Goal: Task Accomplishment & Management: Use online tool/utility

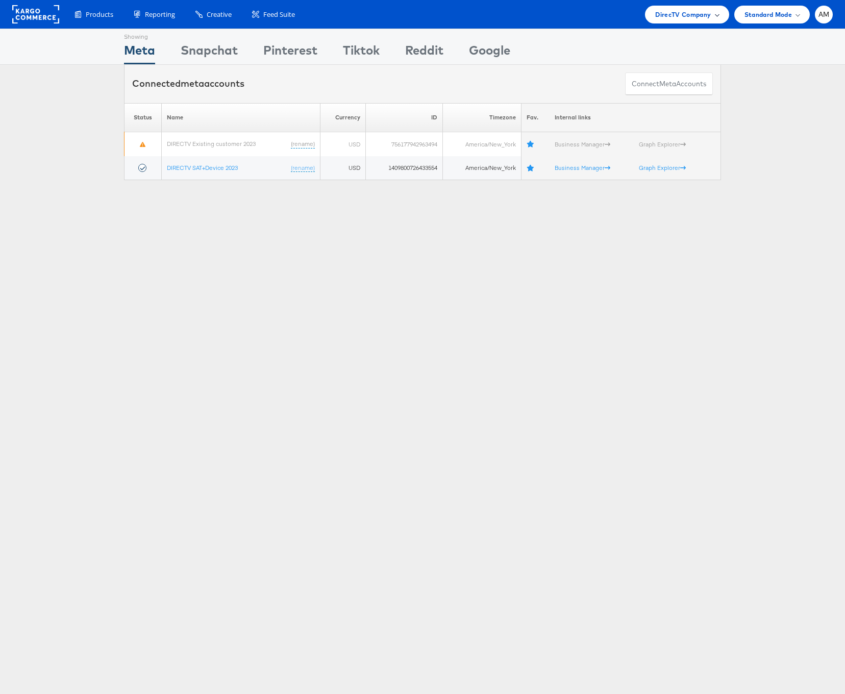
drag, startPoint x: 691, startPoint y: 15, endPoint x: 682, endPoint y: 20, distance: 10.3
click at [691, 15] on span "DirecTV Company" at bounding box center [683, 14] width 56 height 11
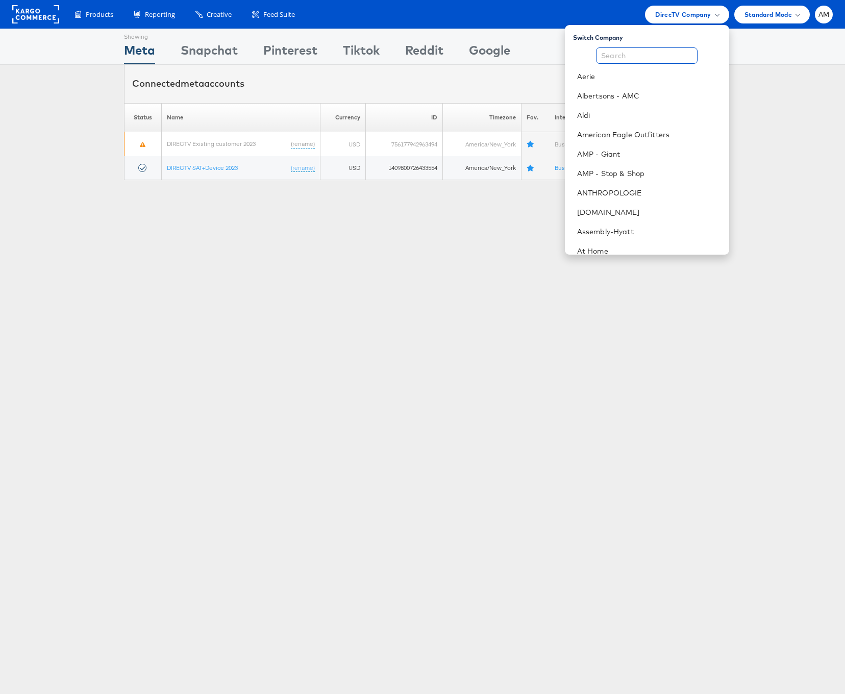
click at [660, 55] on input "text" at bounding box center [647, 55] width 102 height 16
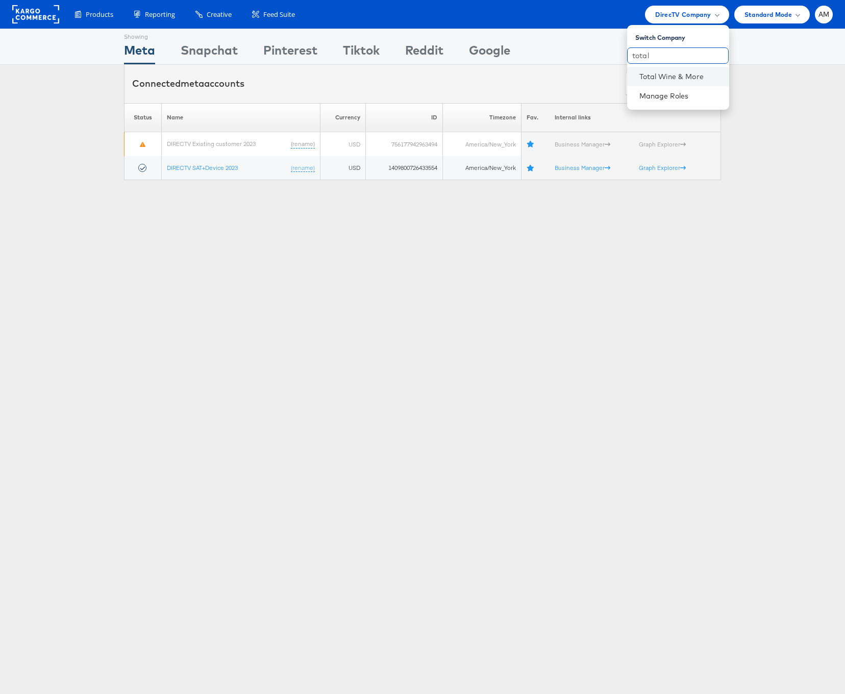
type input "total"
click at [669, 70] on li "Total Wine & More" at bounding box center [678, 76] width 102 height 19
click at [669, 76] on link "Total Wine & More" at bounding box center [681, 76] width 82 height 10
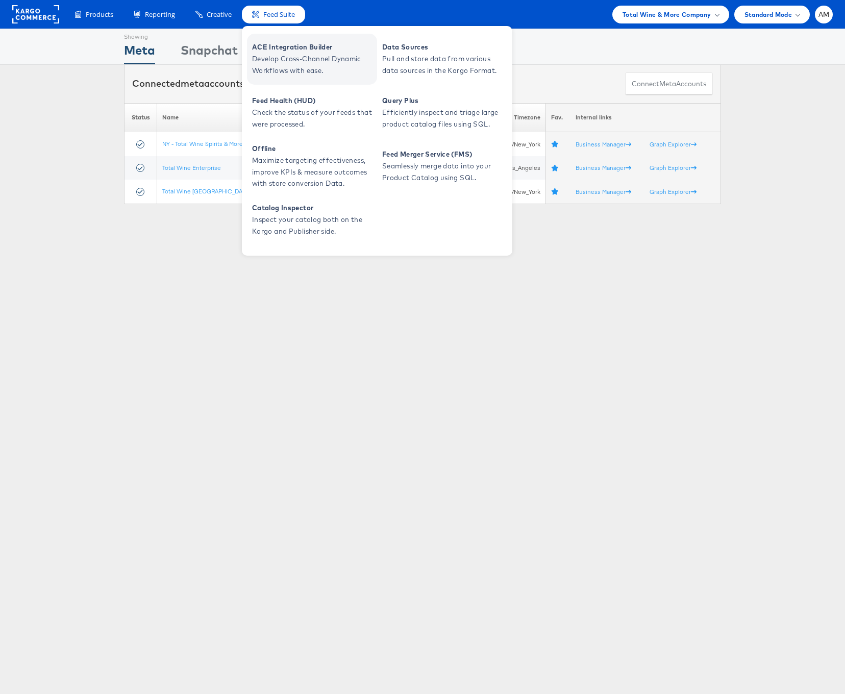
click at [284, 77] on link "ACE Integration Builder Develop Cross-Channel Dynamic Workflows with ease." at bounding box center [312, 59] width 130 height 51
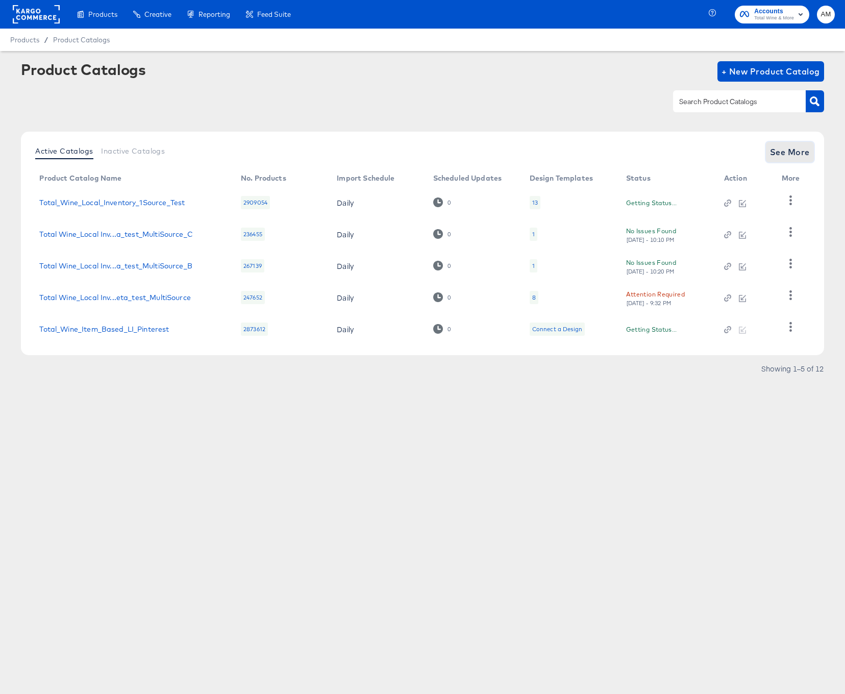
click at [792, 149] on span "See More" at bounding box center [790, 152] width 40 height 14
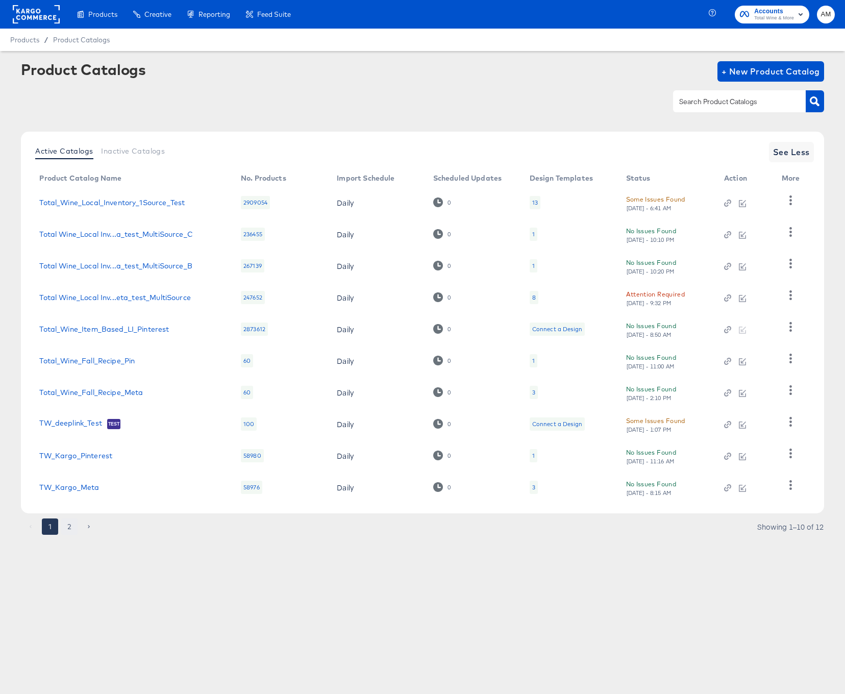
click at [71, 525] on button "2" at bounding box center [69, 527] width 16 height 16
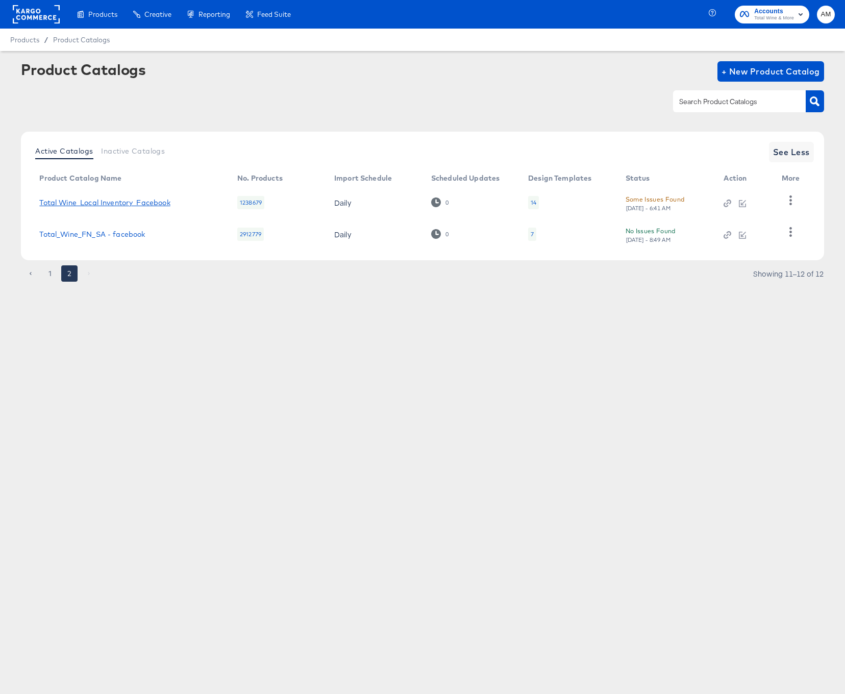
click at [143, 204] on link "Total Wine_Local Inventory_Facebook" at bounding box center [104, 203] width 131 height 8
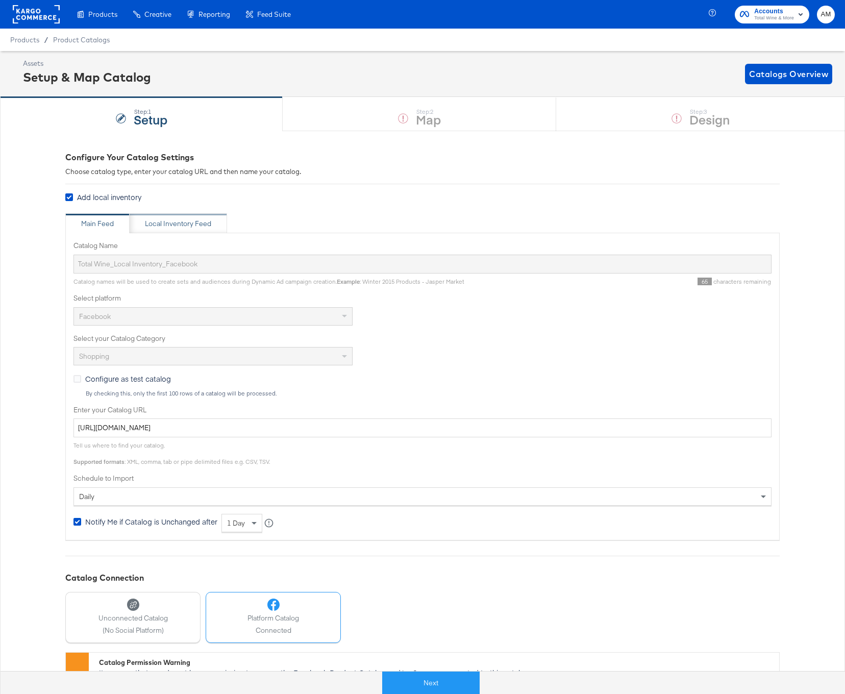
click at [174, 231] on div "Local Inventory Feed" at bounding box center [178, 223] width 97 height 20
type input "Local Inventory Feed for Total Wine"
type input "https://ace.stitcherads.com/exports/1314/universal/none/universal/export.csv"
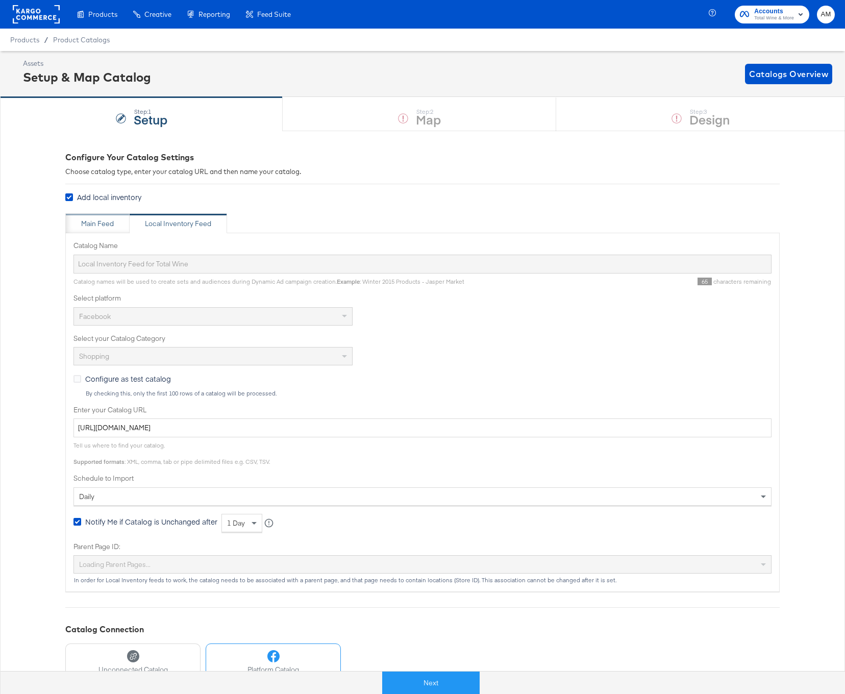
click at [107, 224] on div "Main Feed" at bounding box center [97, 224] width 33 height 10
type input "Total Wine_Local Inventory_Facebook"
type input "https://ace.stitcherads.com/exports/1313/universal/none/universal/export.tsv"
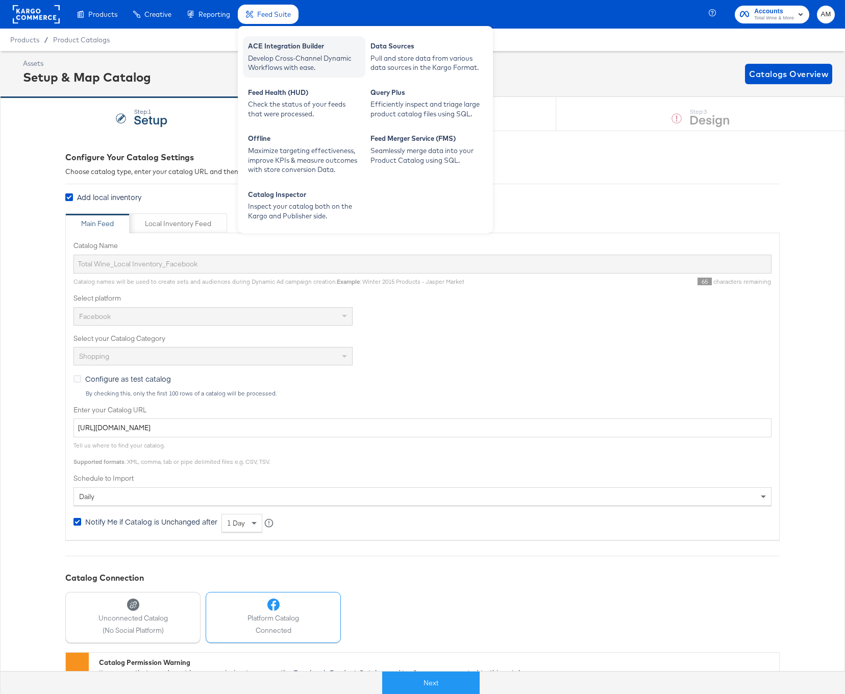
click at [283, 53] on div "ACE Integration Builder" at bounding box center [304, 47] width 112 height 12
click at [279, 55] on div "Develop Cross-Channel Dynamic Workflows with ease." at bounding box center [304, 63] width 112 height 19
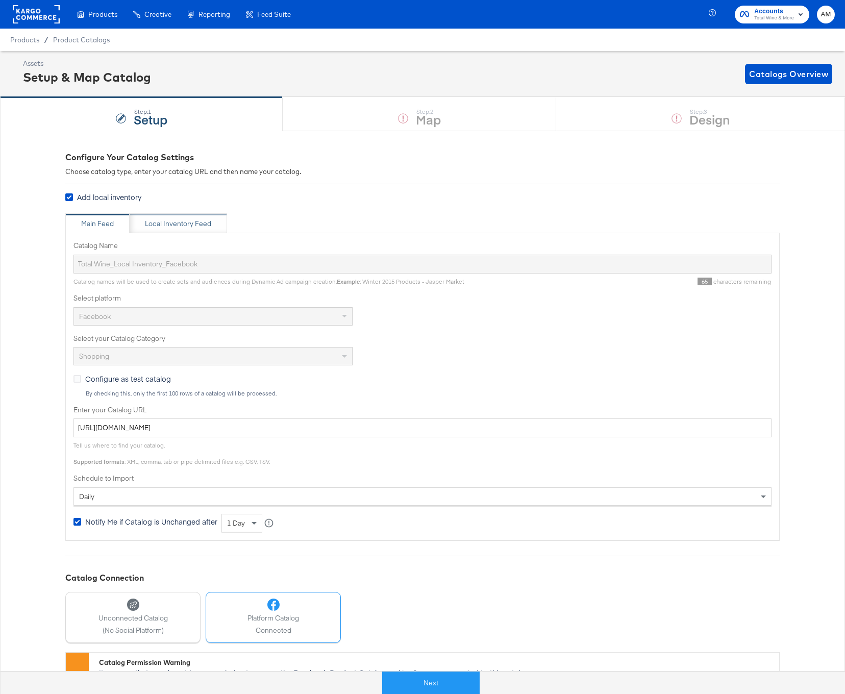
click at [179, 221] on div "Local Inventory Feed" at bounding box center [178, 224] width 66 height 10
type input "Local Inventory Feed for Total Wine"
type input "https://ace.stitcherads.com/exports/1314/universal/none/universal/export.csv"
